Goal: Task Accomplishment & Management: Use online tool/utility

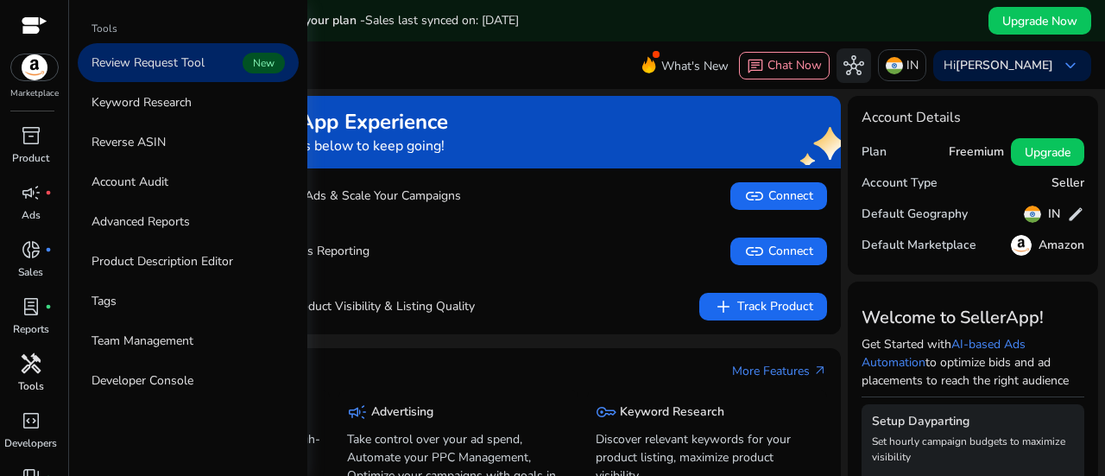
click at [32, 374] on span "handyman" at bounding box center [31, 363] width 21 height 21
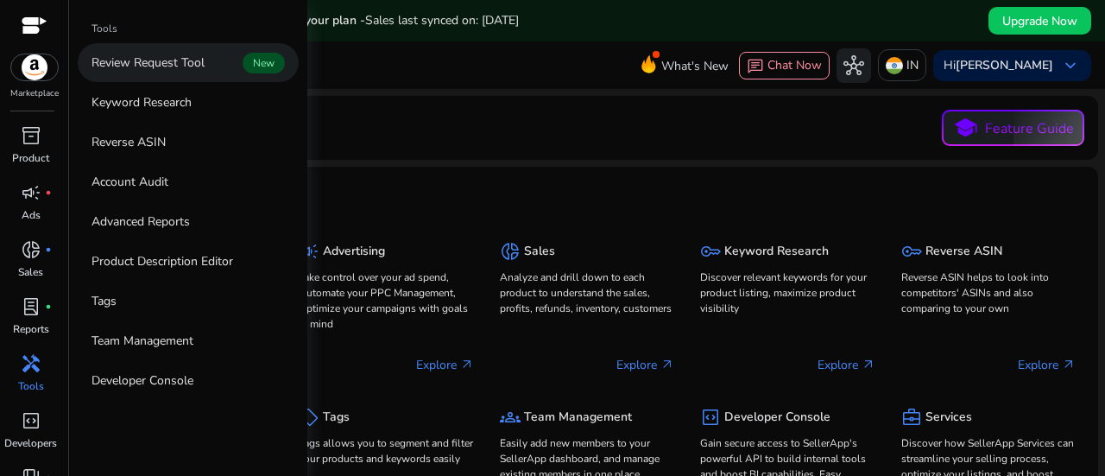
click at [169, 64] on p "Review Request Tool" at bounding box center [148, 63] width 113 height 18
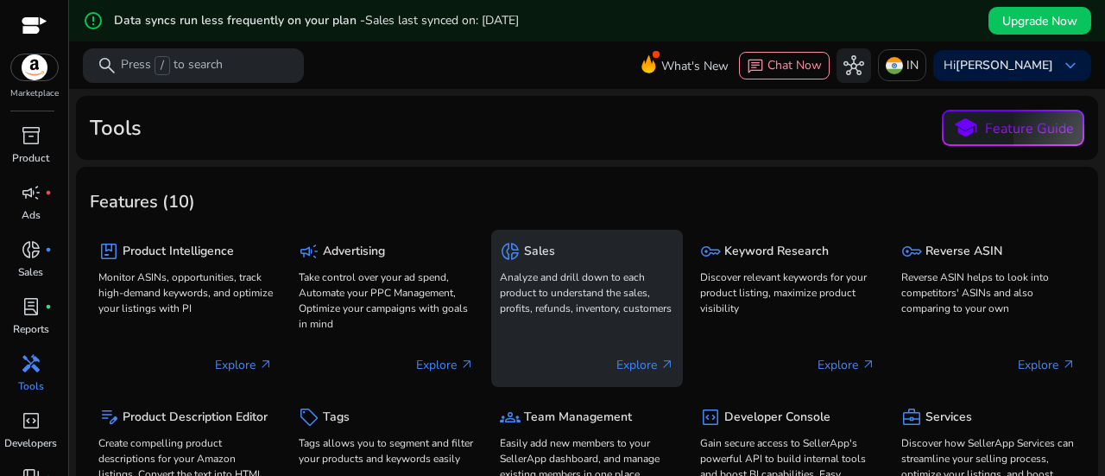
click at [667, 285] on p "Analyze and drill down to each product to understand the sales, profits, refund…" at bounding box center [587, 292] width 174 height 47
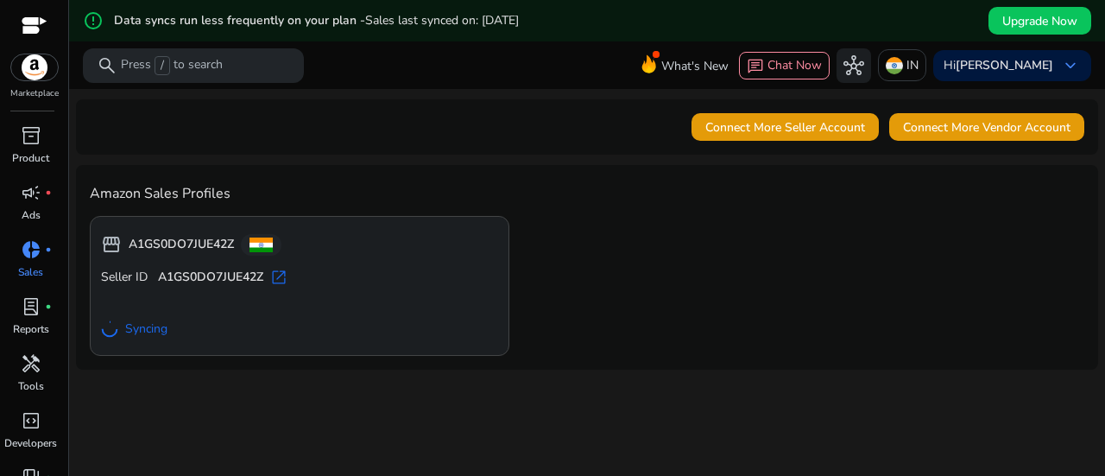
scroll to position [93, 0]
